Goal: Task Accomplishment & Management: Manage account settings

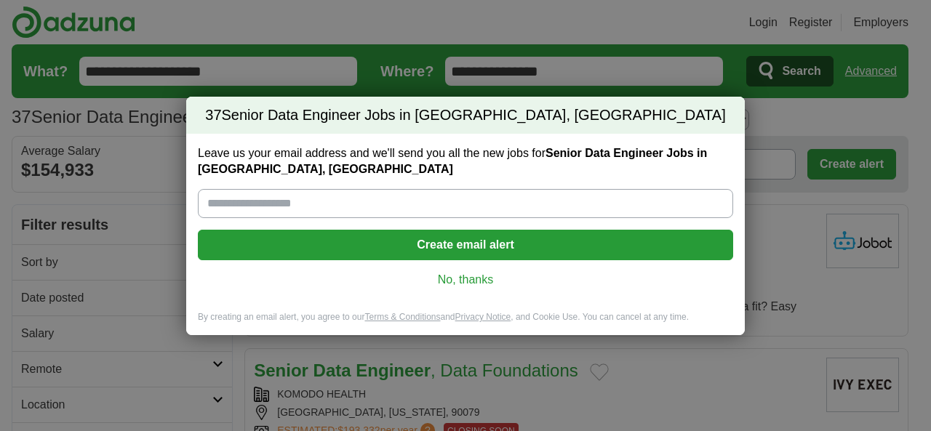
click at [467, 278] on link "No, thanks" at bounding box center [465, 280] width 512 height 16
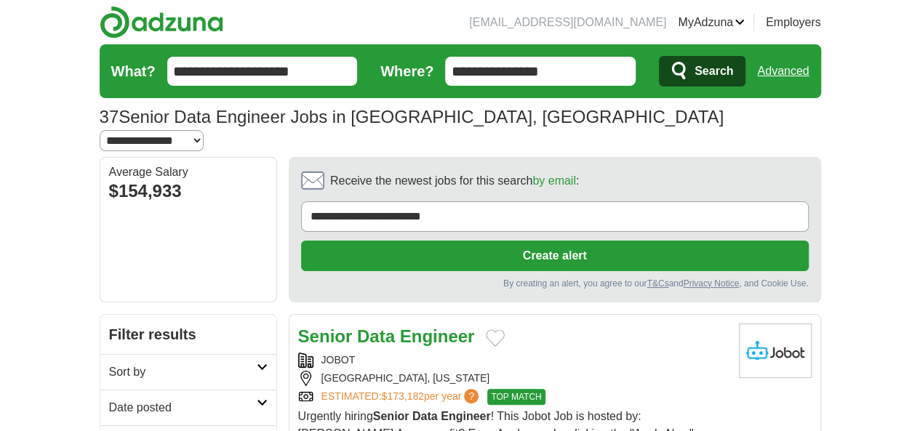
click at [0, 0] on link "Logout" at bounding box center [0, 0] width 0 height 0
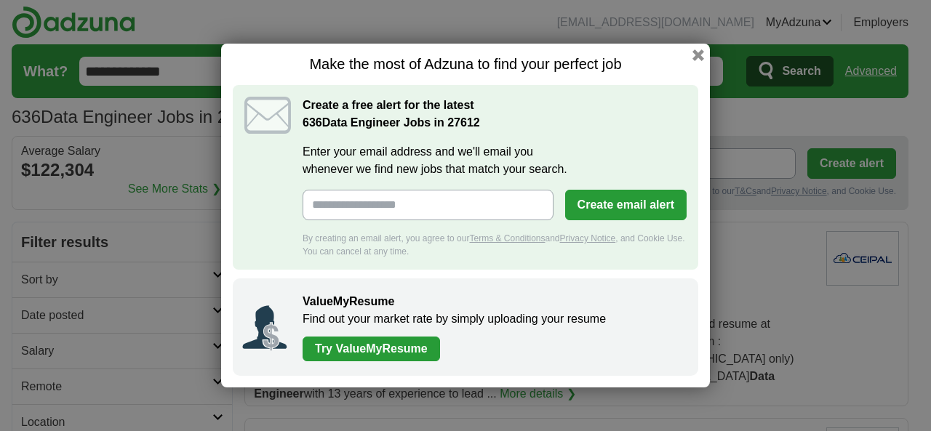
drag, startPoint x: 707, startPoint y: 53, endPoint x: 702, endPoint y: 63, distance: 10.7
click at [707, 55] on div "Make the most of Adzuna to find your perfect job Create a free alert for the la…" at bounding box center [465, 216] width 489 height 344
click at [698, 47] on button "button" at bounding box center [698, 55] width 16 height 16
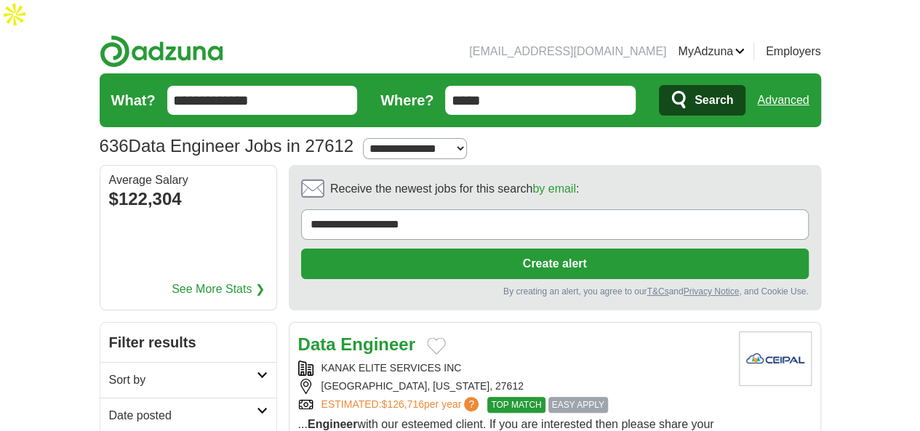
click at [745, 43] on link "MyAdzuna" at bounding box center [711, 51] width 67 height 17
click at [0, 0] on link "Logout" at bounding box center [0, 0] width 0 height 0
